Goal: Go to known website: Access a specific website the user already knows

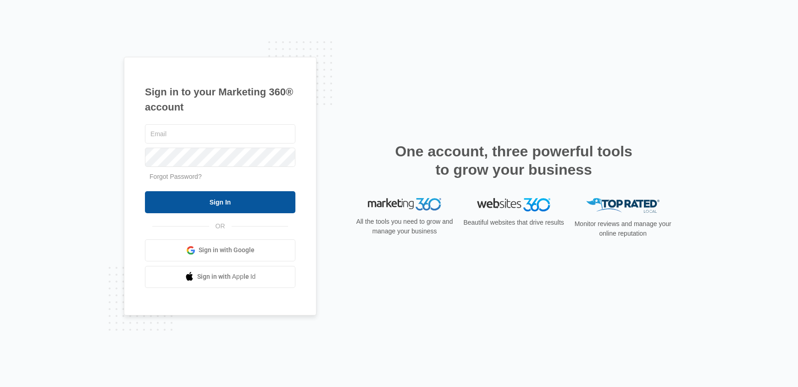
type input "[EMAIL_ADDRESS][DOMAIN_NAME]"
click at [229, 203] on input "Sign In" at bounding box center [220, 202] width 151 height 22
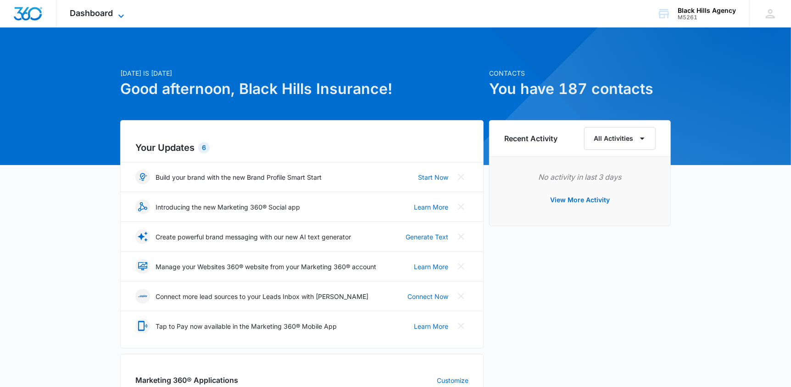
click at [121, 13] on icon at bounding box center [121, 16] width 11 height 11
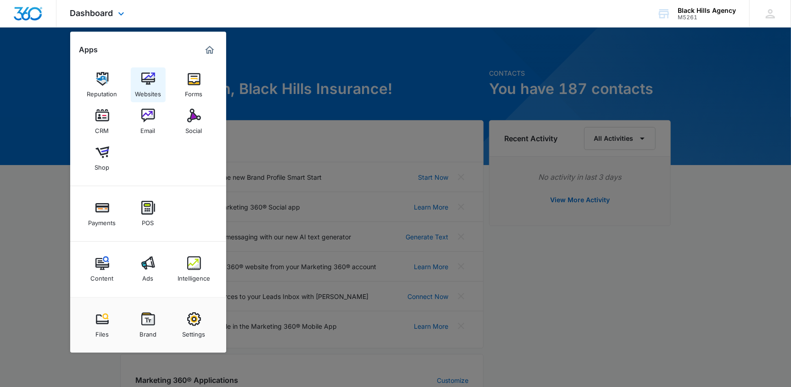
click at [150, 85] on img at bounding box center [148, 79] width 14 height 14
